Goal: Information Seeking & Learning: Learn about a topic

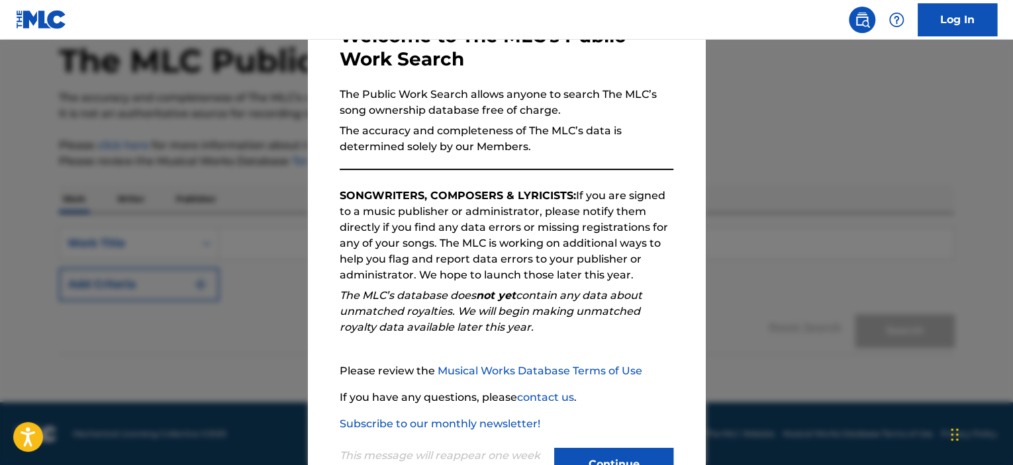
scroll to position [140, 0]
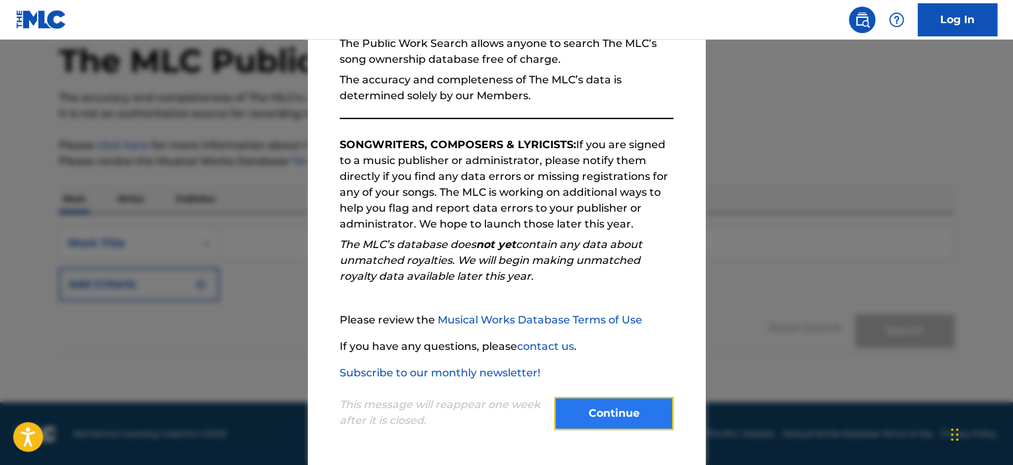
click at [598, 415] on button "Continue" at bounding box center [613, 413] width 119 height 33
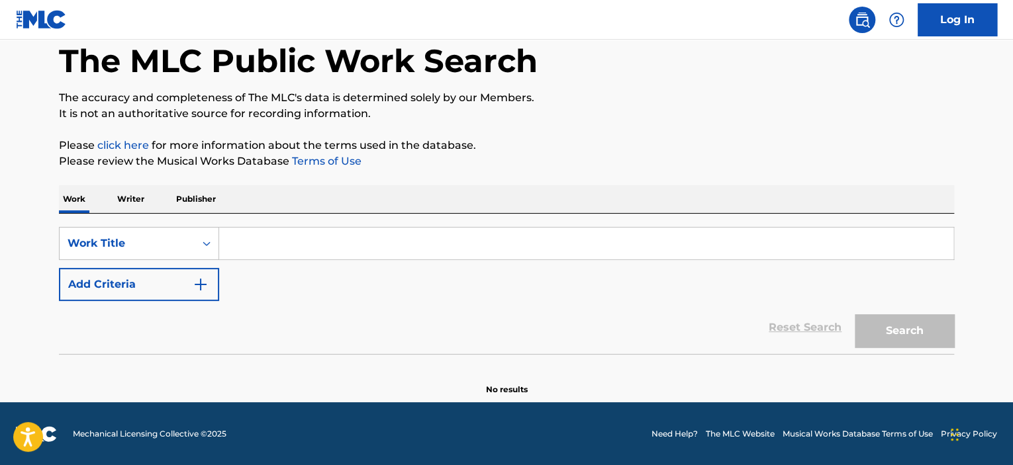
click at [255, 240] on input "Search Form" at bounding box center [586, 244] width 734 height 32
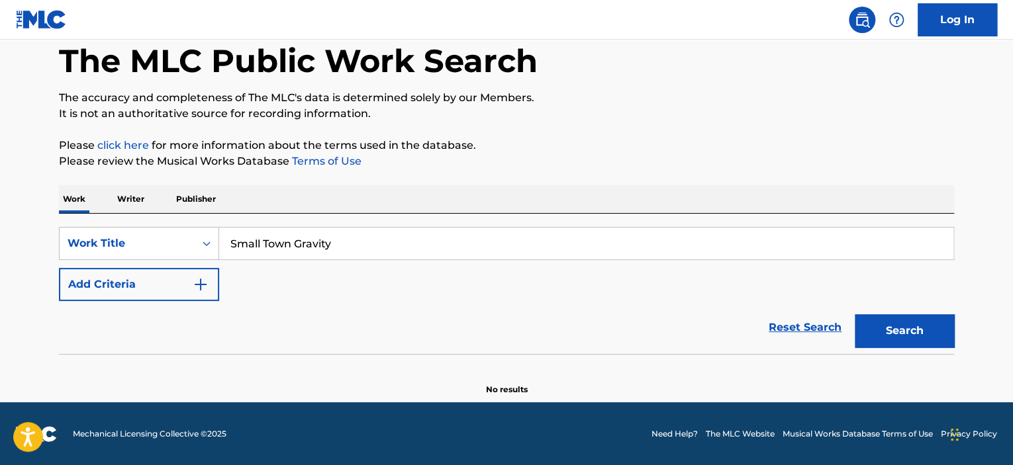
type input "Small Town Gravity"
click at [855, 314] on button "Search" at bounding box center [904, 330] width 99 height 33
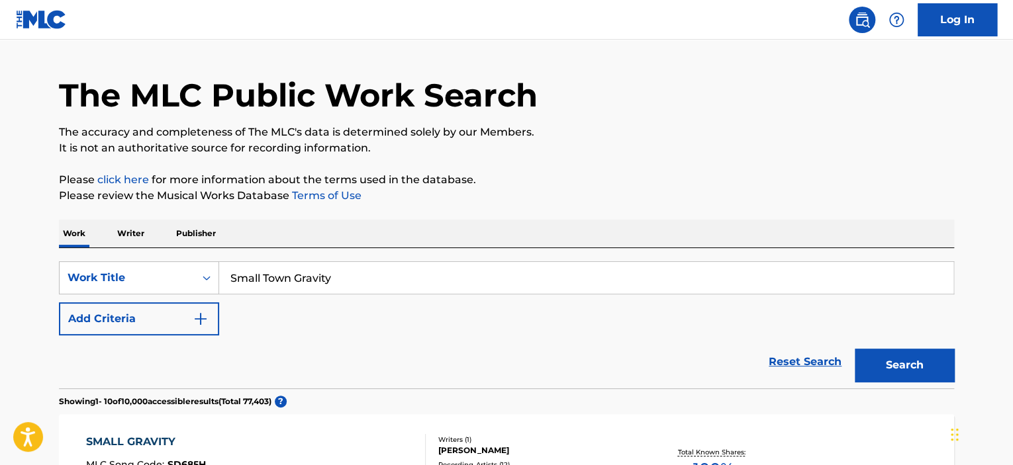
scroll to position [0, 0]
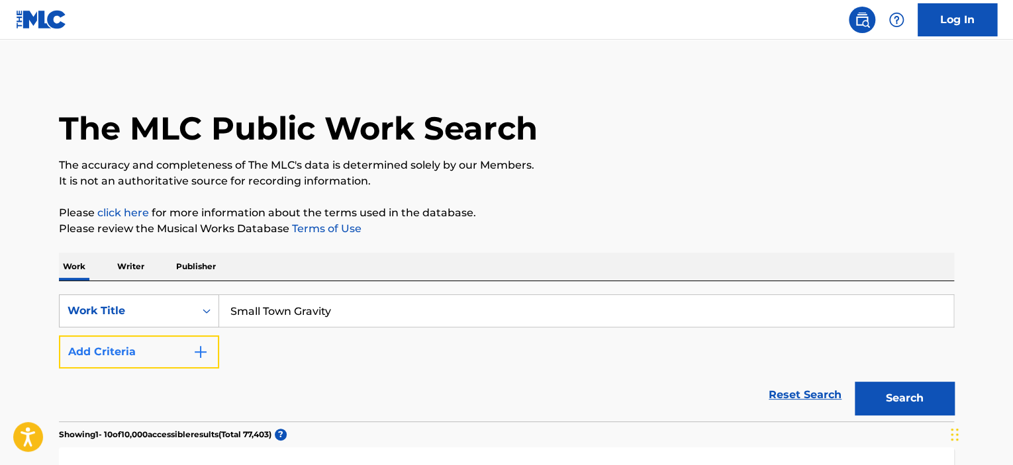
click at [199, 350] on img "Search Form" at bounding box center [201, 352] width 16 height 16
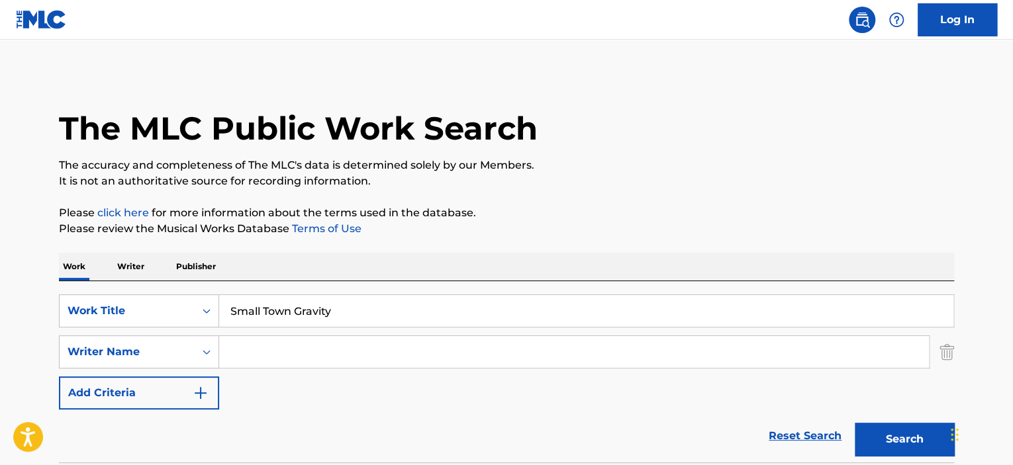
click at [258, 354] on input "Search Form" at bounding box center [574, 352] width 710 height 32
type input "[PERSON_NAME]"
click at [855, 423] on button "Search" at bounding box center [904, 439] width 99 height 33
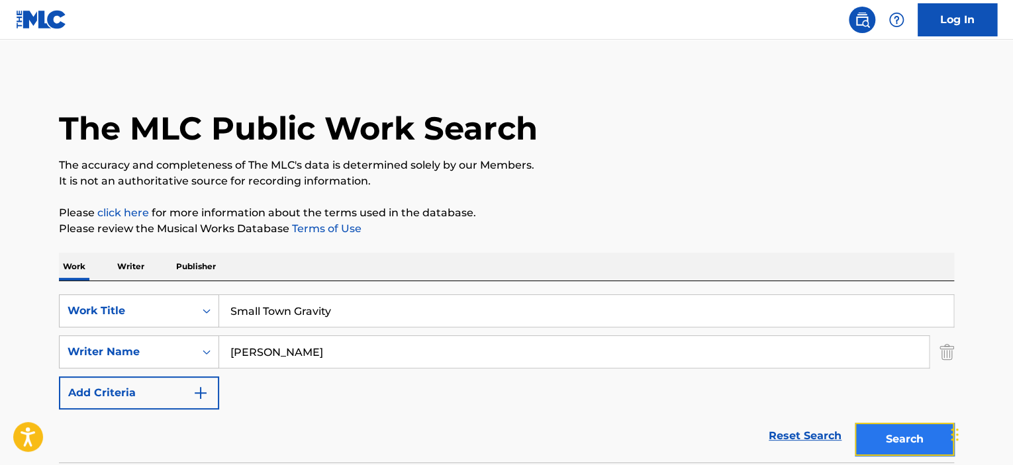
click at [902, 436] on button "Search" at bounding box center [904, 439] width 99 height 33
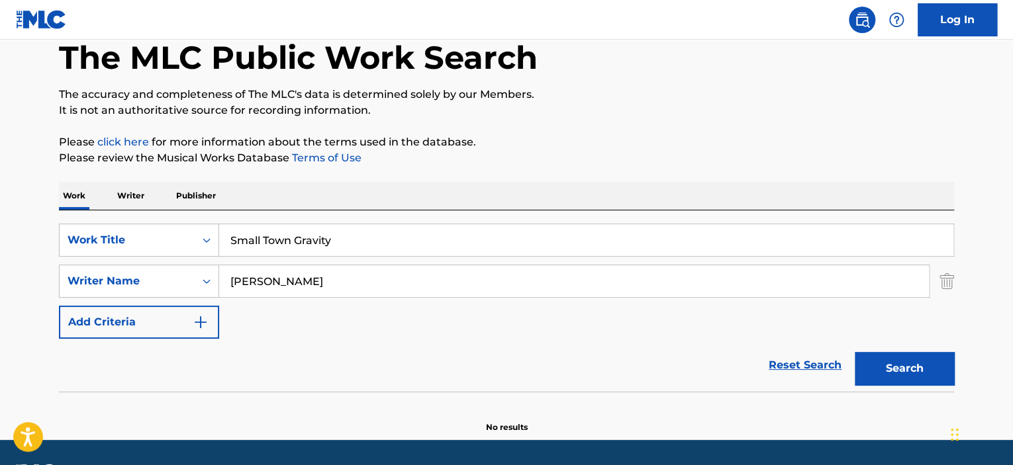
scroll to position [109, 0]
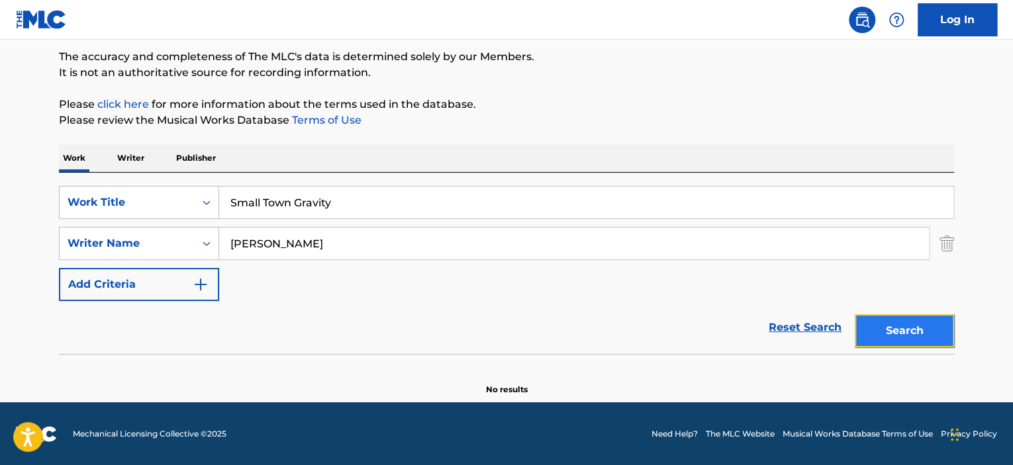
click at [879, 330] on button "Search" at bounding box center [904, 330] width 99 height 33
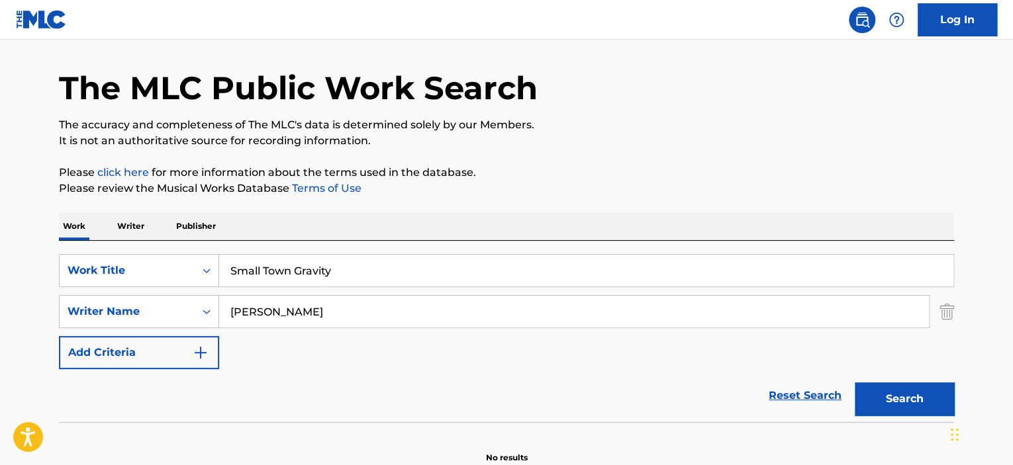
scroll to position [0, 0]
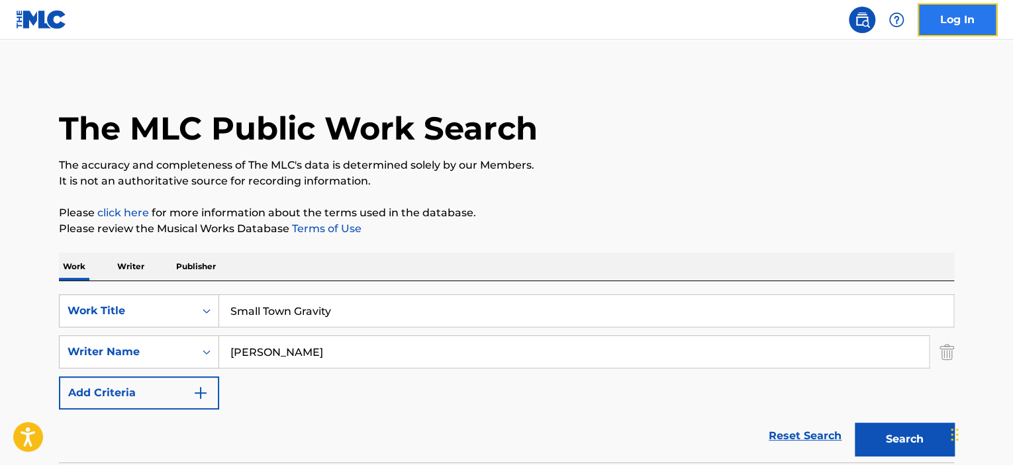
click at [961, 20] on link "Log In" at bounding box center [957, 19] width 79 height 33
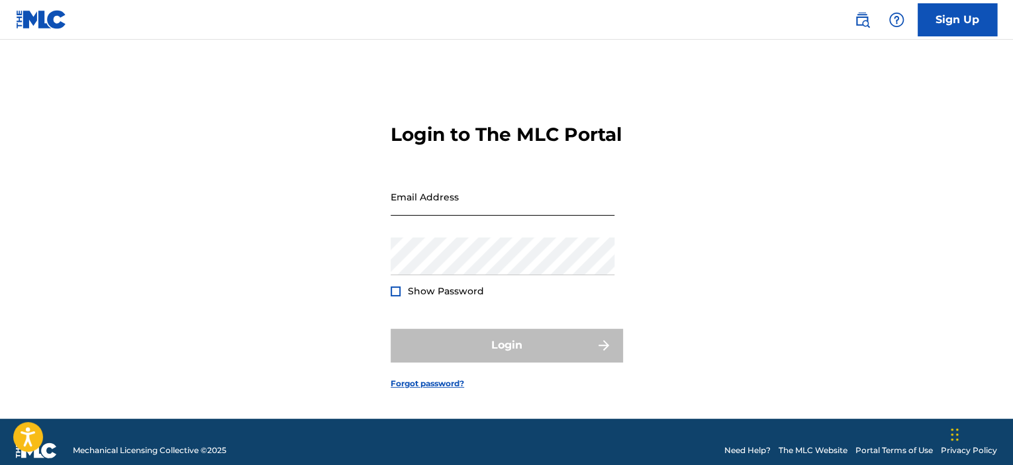
click at [508, 216] on input "Email Address" at bounding box center [503, 197] width 224 height 38
click at [506, 216] on input "rdsd" at bounding box center [503, 197] width 224 height 38
type input "[EMAIL_ADDRESS][DOMAIN_NAME]"
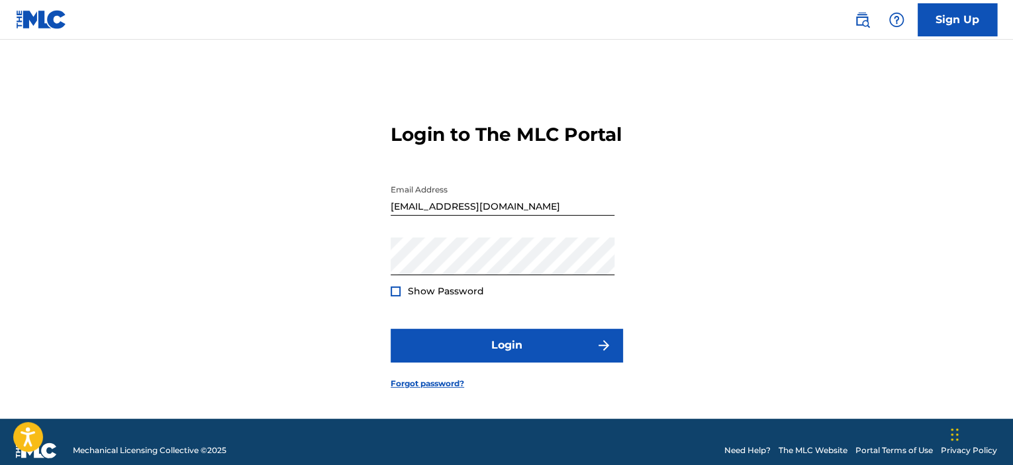
click at [398, 297] on div at bounding box center [396, 292] width 10 height 10
click at [398, 295] on img at bounding box center [395, 291] width 7 height 7
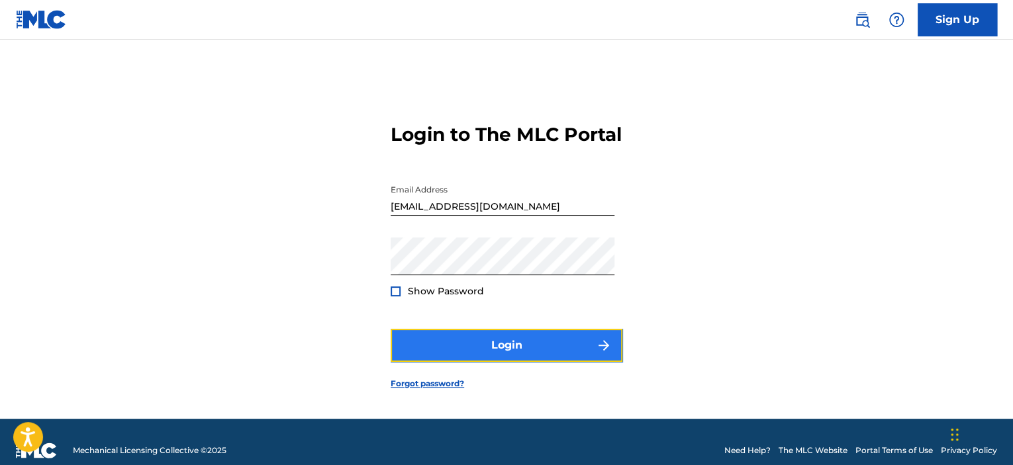
click at [538, 352] on button "Login" at bounding box center [507, 345] width 232 height 33
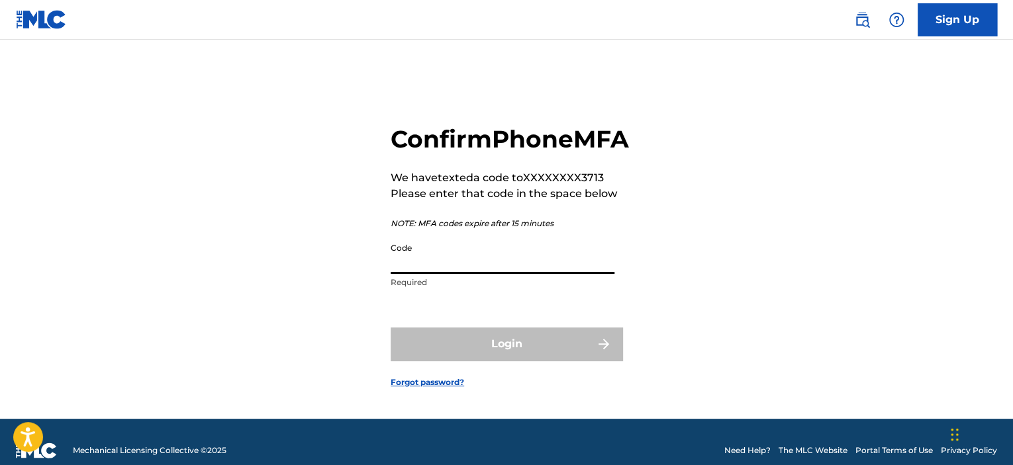
click at [432, 274] on input "Code" at bounding box center [503, 255] width 224 height 38
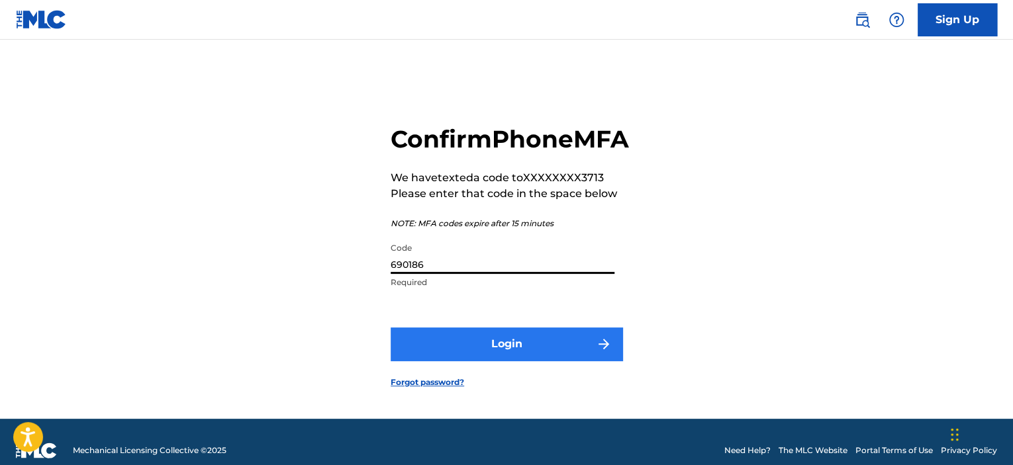
type input "690186"
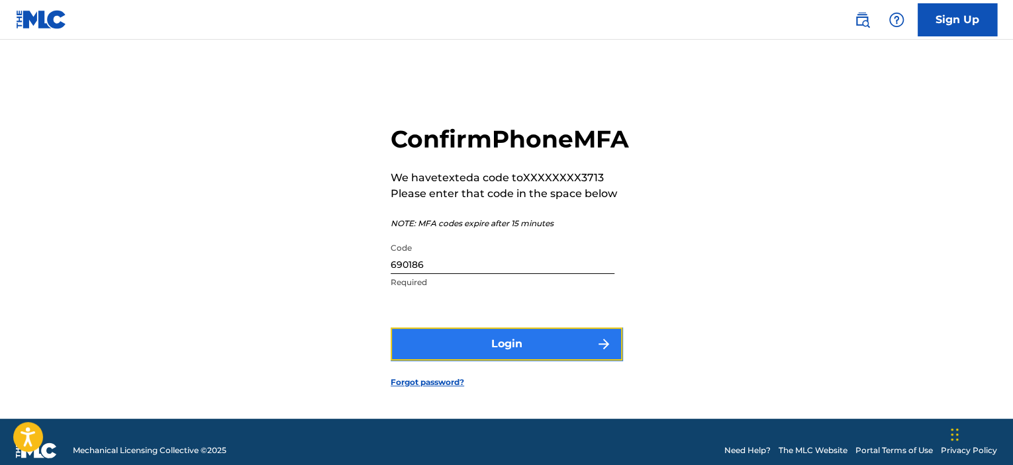
click at [508, 361] on button "Login" at bounding box center [507, 344] width 232 height 33
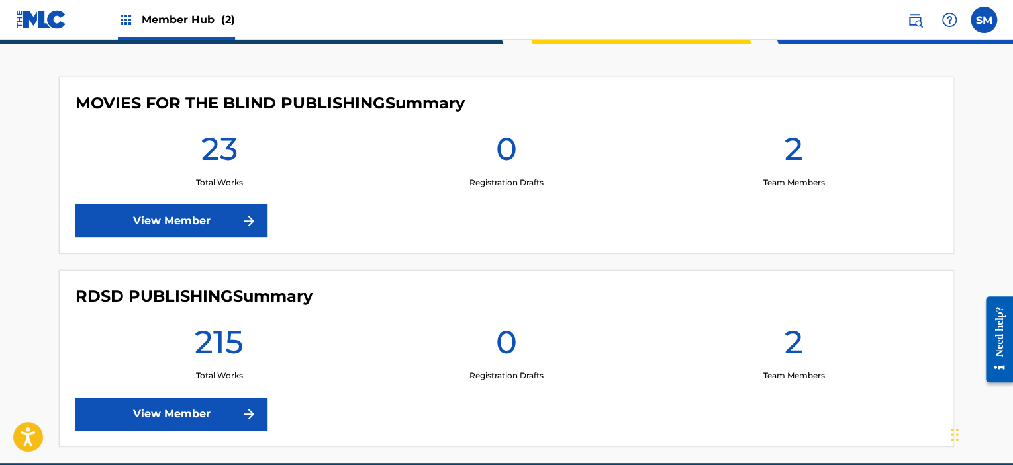
scroll to position [331, 0]
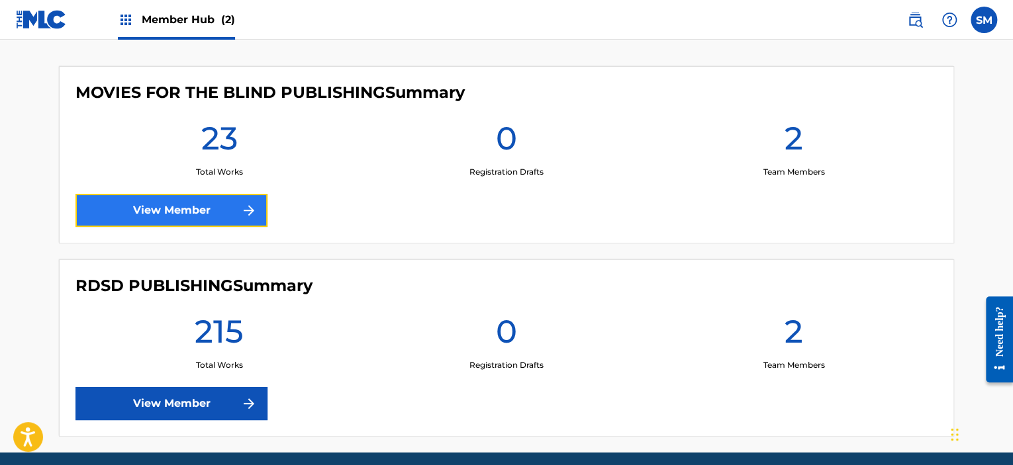
click at [185, 214] on link "View Member" at bounding box center [171, 210] width 192 height 33
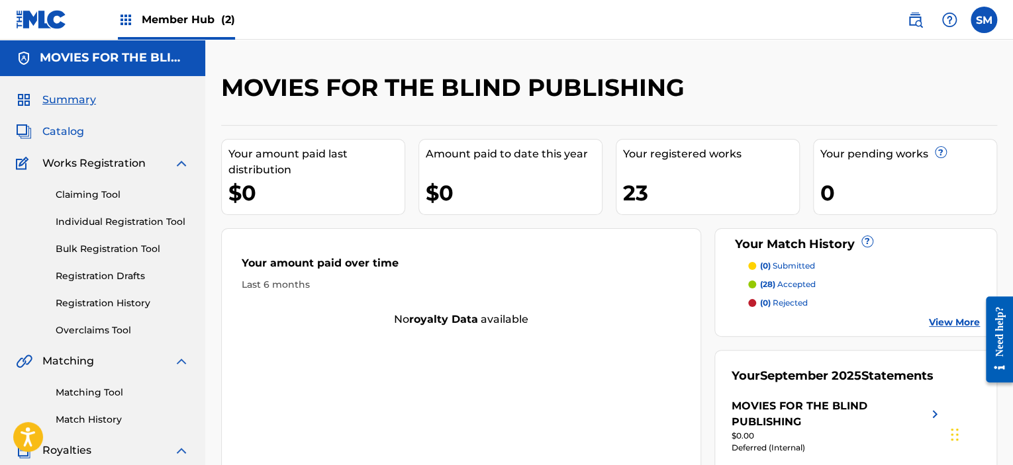
click at [77, 126] on span "Catalog" at bounding box center [63, 132] width 42 height 16
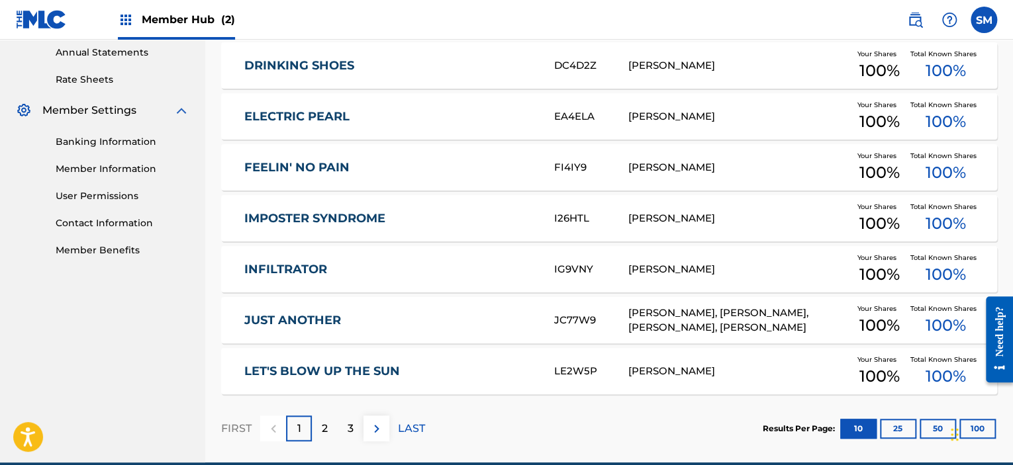
scroll to position [544, 0]
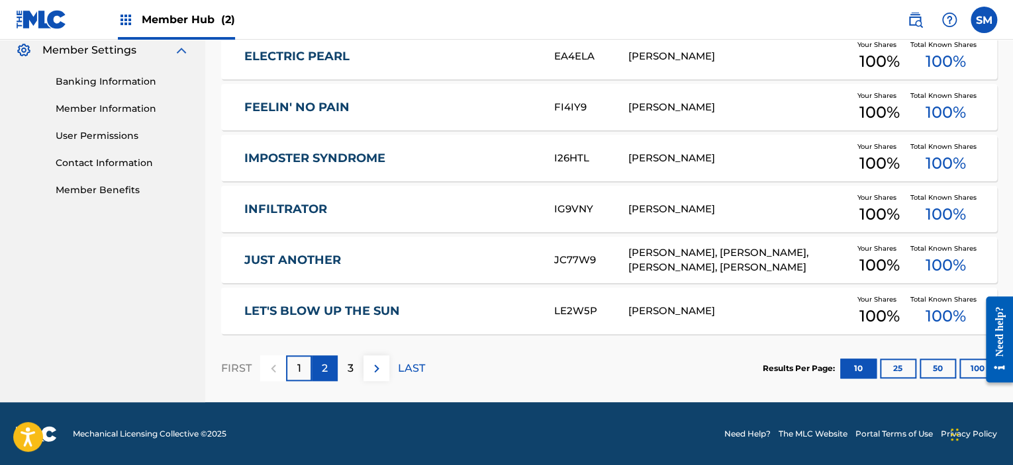
click at [326, 371] on p "2" at bounding box center [325, 369] width 6 height 16
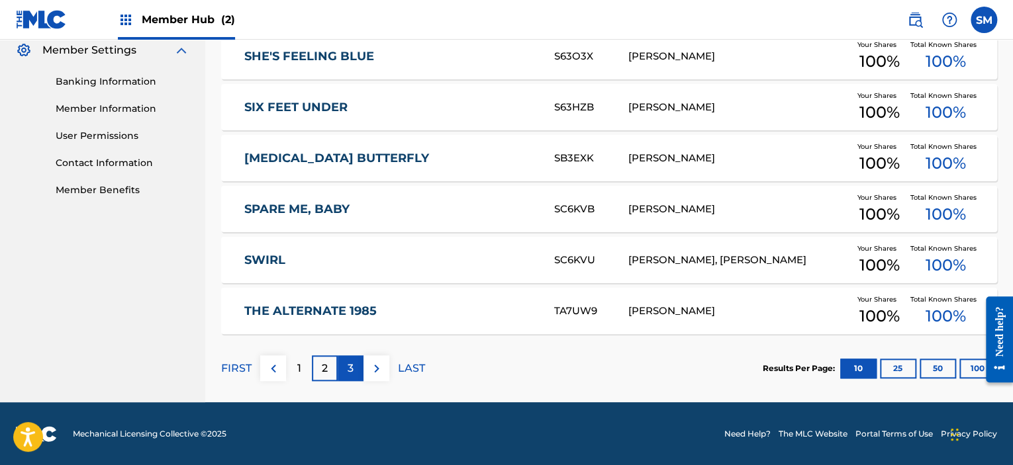
click at [348, 365] on p "3" at bounding box center [351, 369] width 6 height 16
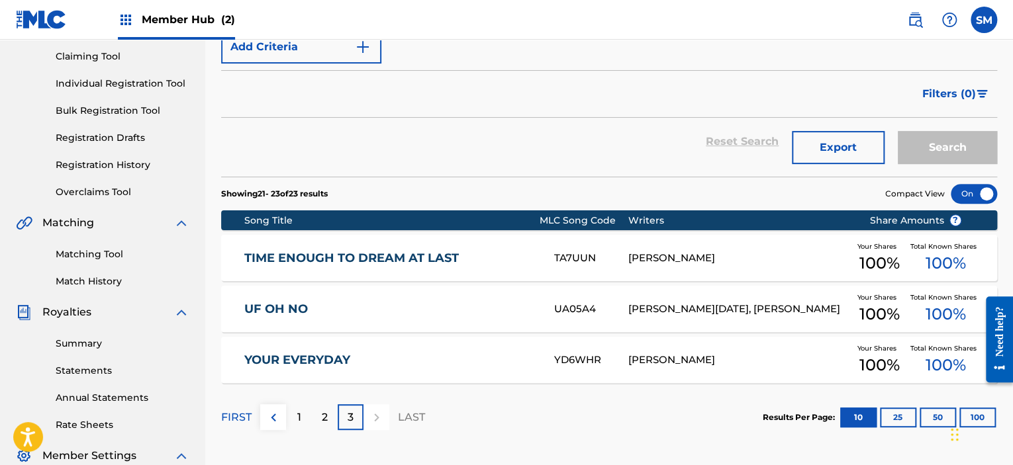
scroll to position [24, 0]
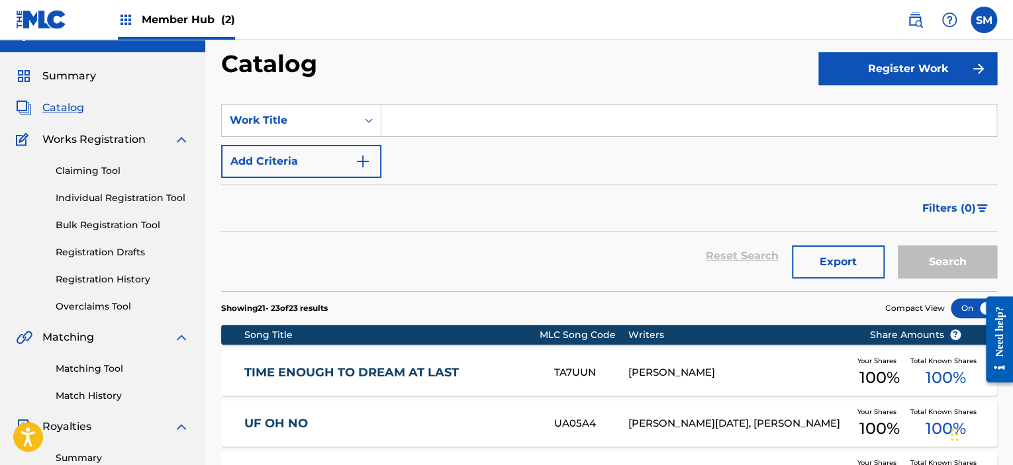
click at [189, 17] on span "Member Hub (2)" at bounding box center [188, 19] width 93 height 15
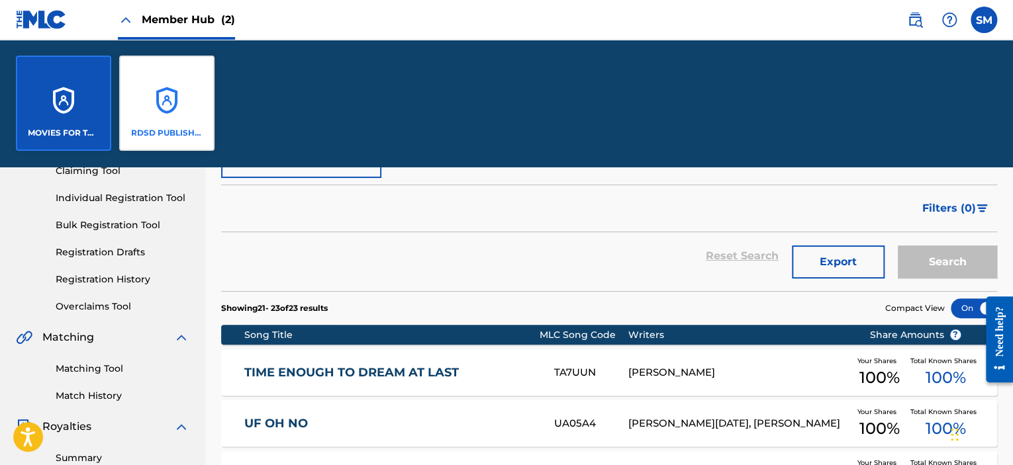
click at [149, 102] on div "RDSD PUBLISHING" at bounding box center [166, 103] width 95 height 95
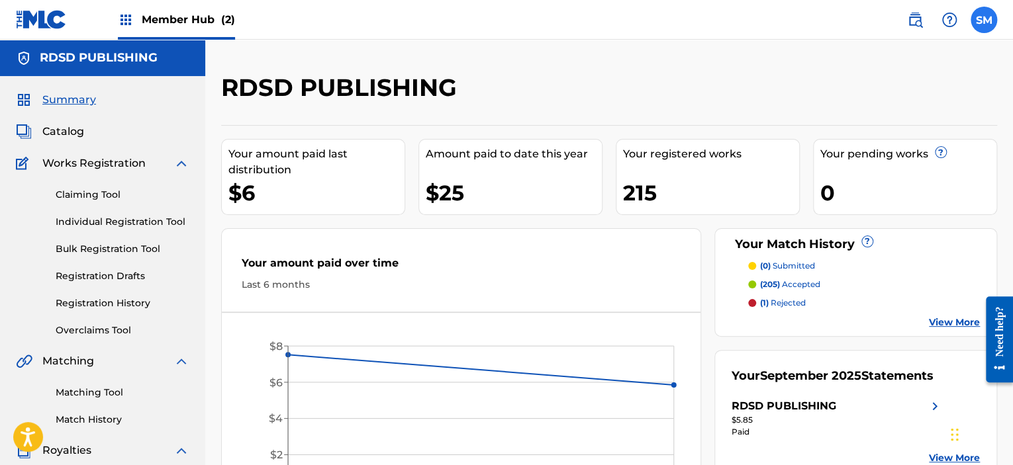
click at [984, 17] on label at bounding box center [983, 20] width 26 height 26
click at [984, 20] on input "SM [PERSON_NAME] [EMAIL_ADDRESS][DOMAIN_NAME] Notification Preferences Profile …" at bounding box center [984, 20] width 0 height 0
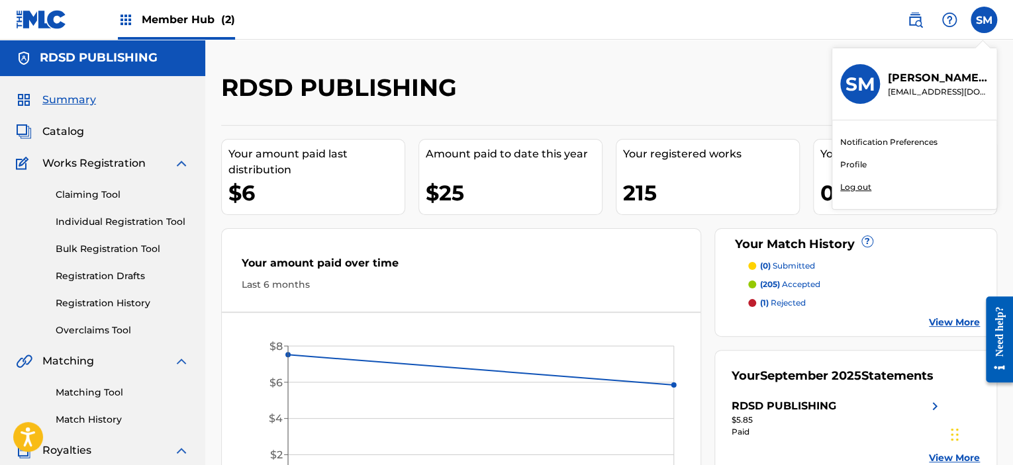
click at [851, 187] on p "Log out" at bounding box center [855, 187] width 31 height 12
click at [984, 20] on input "SM [PERSON_NAME] [EMAIL_ADDRESS][DOMAIN_NAME] Notification Preferences Profile …" at bounding box center [984, 20] width 0 height 0
